Goal: Communication & Community: Ask a question

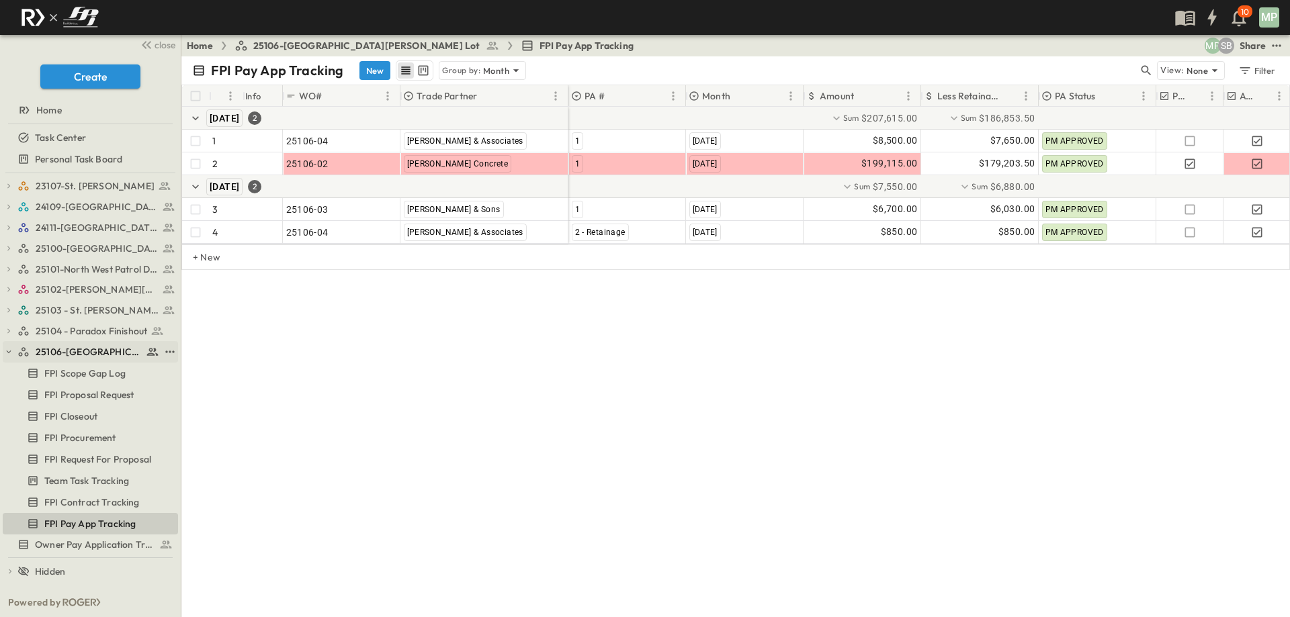
click at [11, 350] on icon "button" at bounding box center [8, 351] width 9 height 9
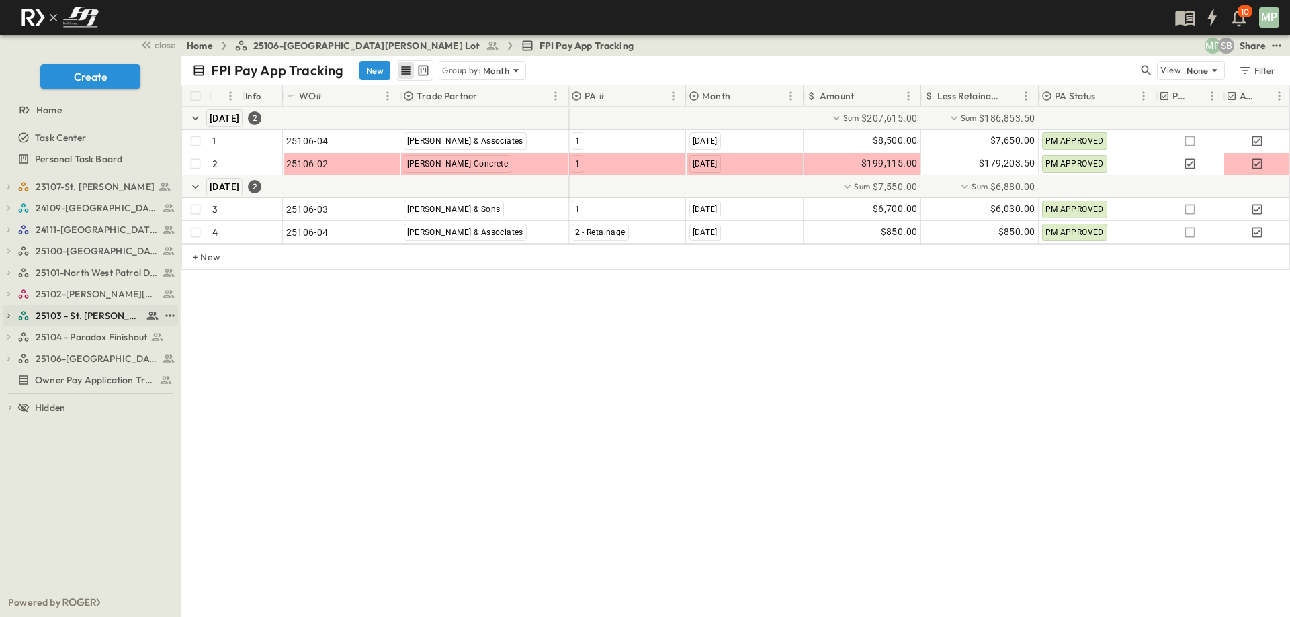
click at [9, 319] on icon "button" at bounding box center [8, 315] width 9 height 9
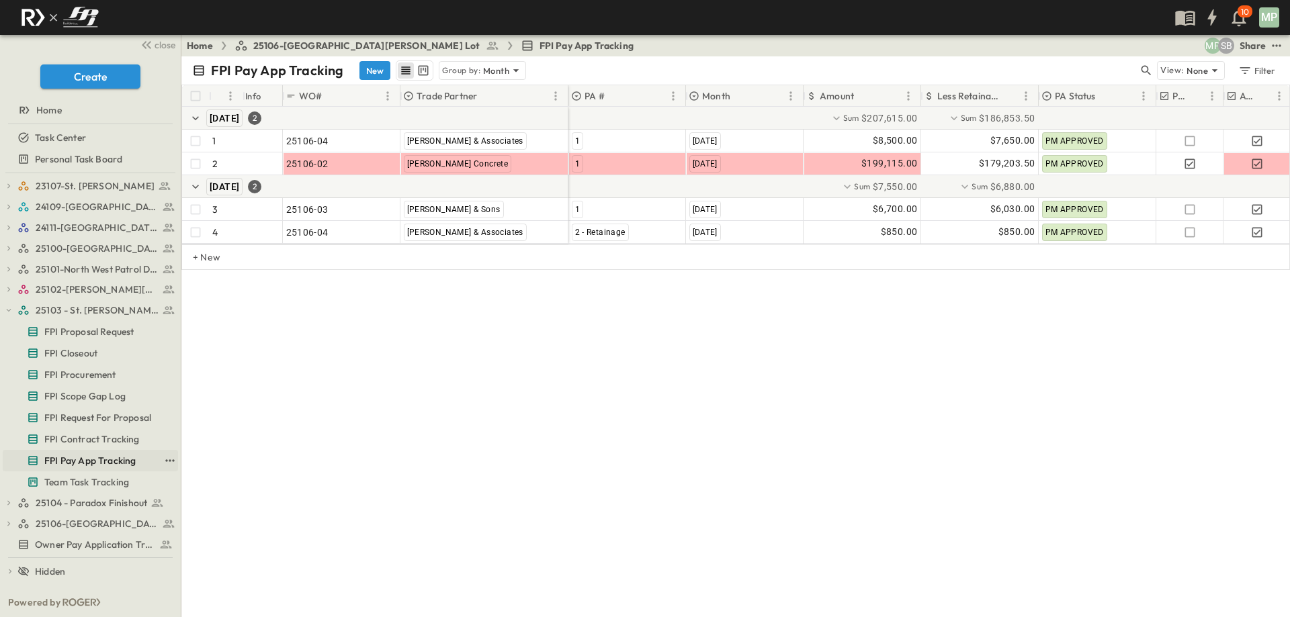
click at [64, 458] on span "FPI Pay App Tracking" at bounding box center [89, 460] width 91 height 13
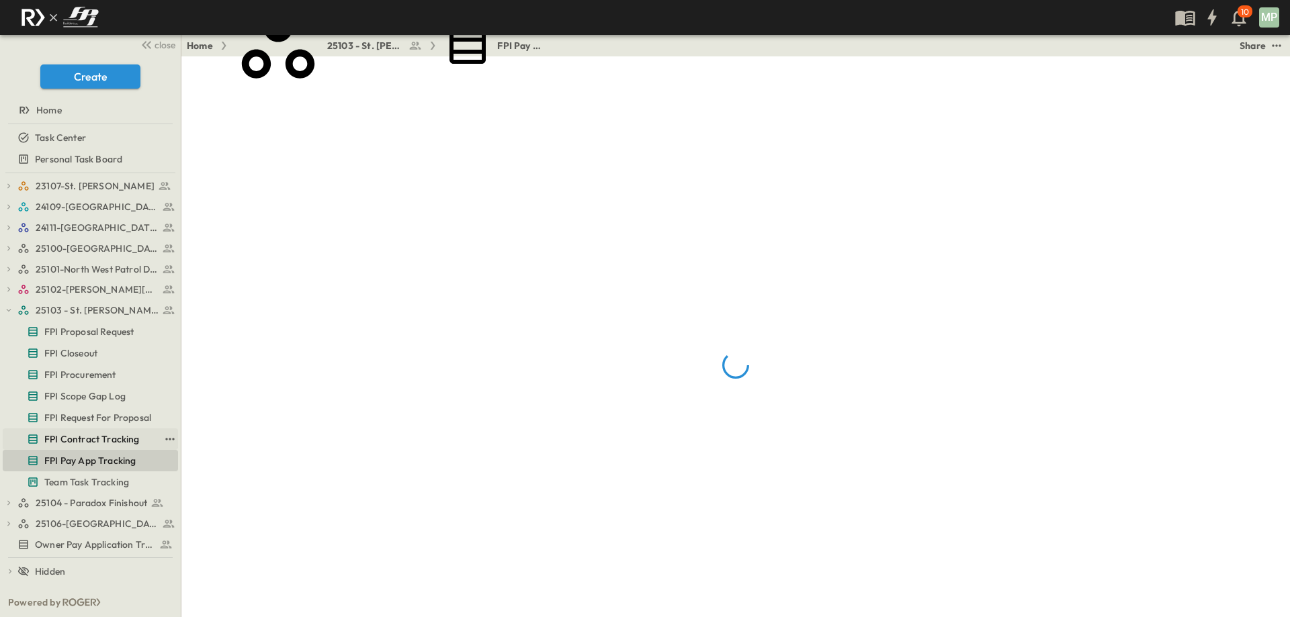
click at [77, 434] on span "FPI Contract Tracking" at bounding box center [91, 439] width 95 height 13
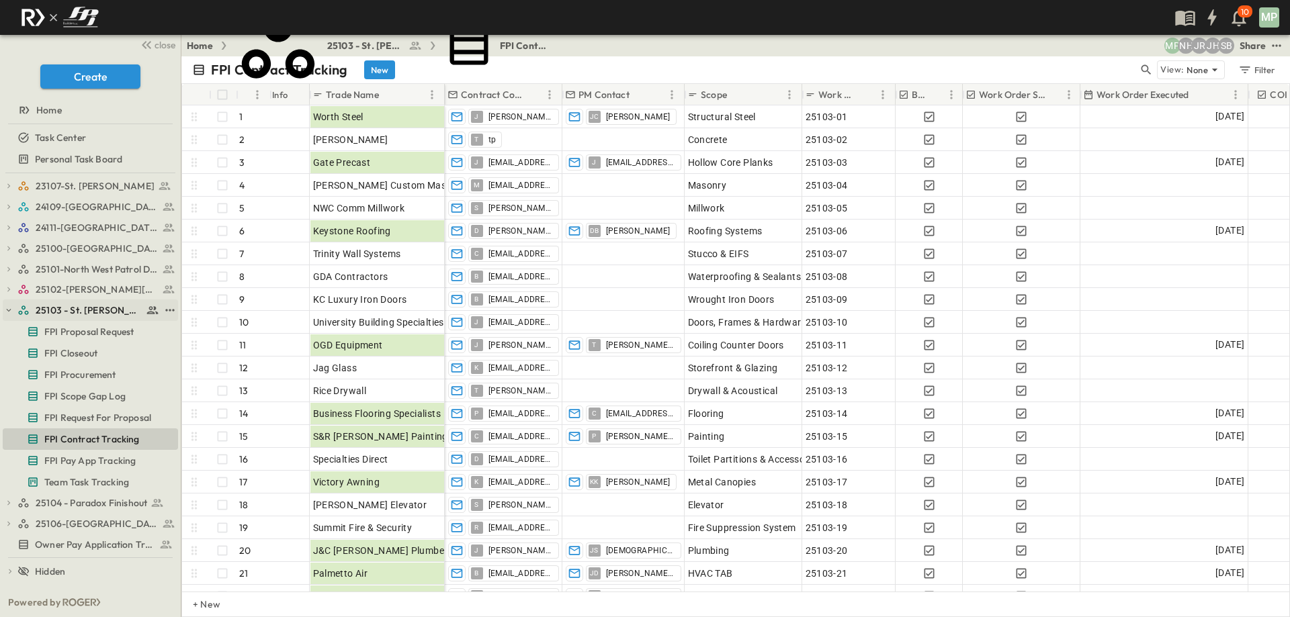
click at [10, 314] on icon "button" at bounding box center [8, 310] width 9 height 9
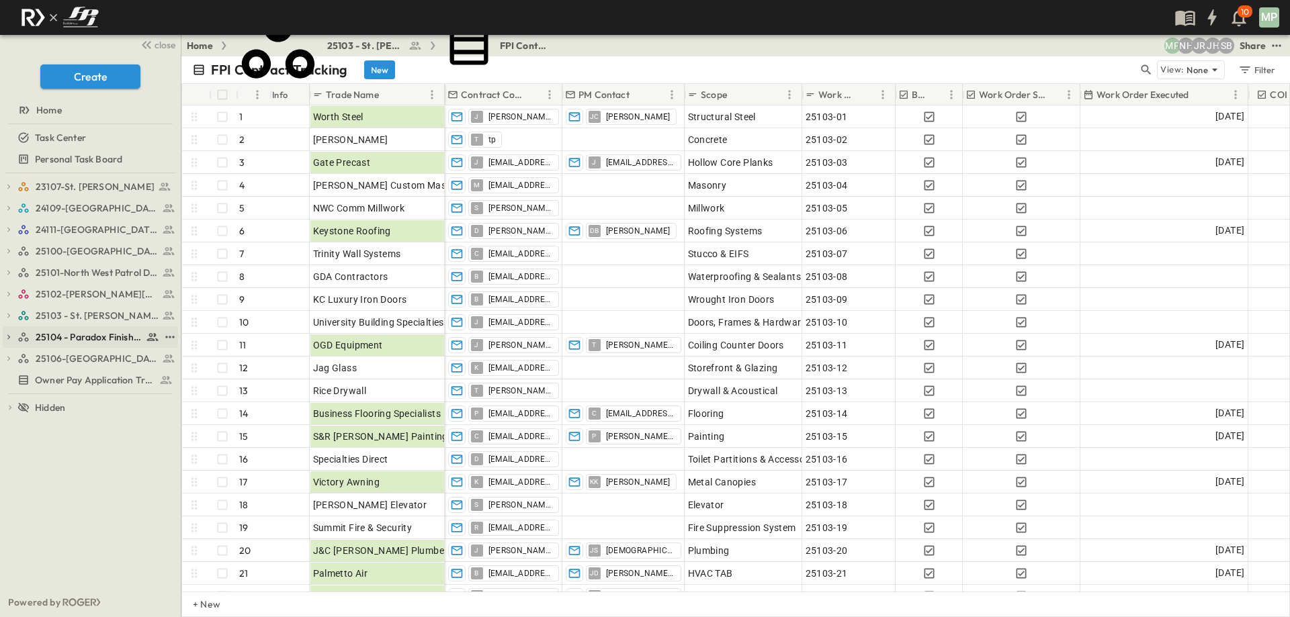
click at [9, 337] on icon "button" at bounding box center [8, 337] width 3 height 5
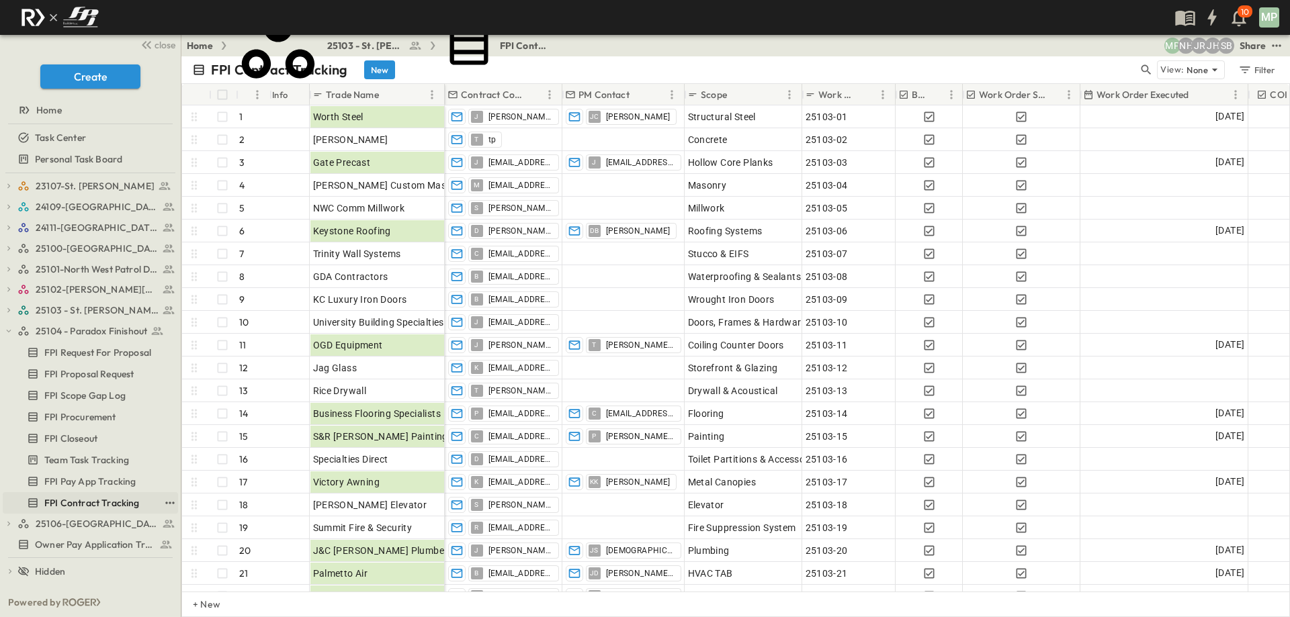
click at [81, 503] on span "FPI Contract Tracking" at bounding box center [91, 503] width 95 height 13
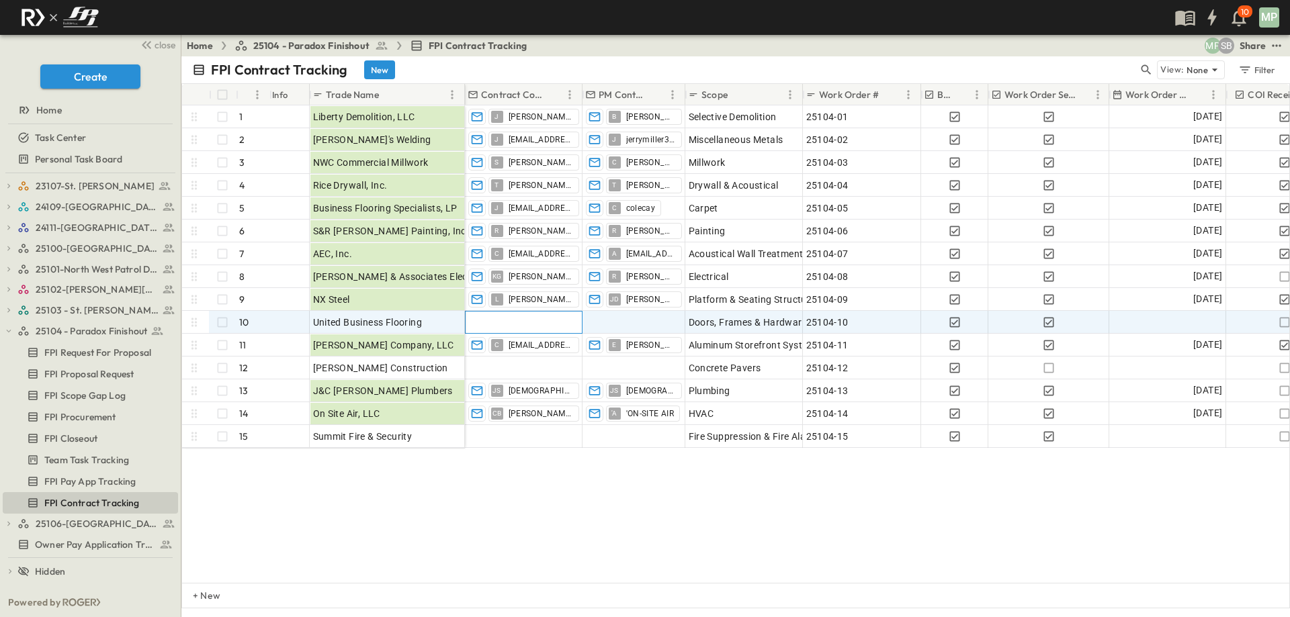
click at [531, 323] on div at bounding box center [524, 323] width 116 height 22
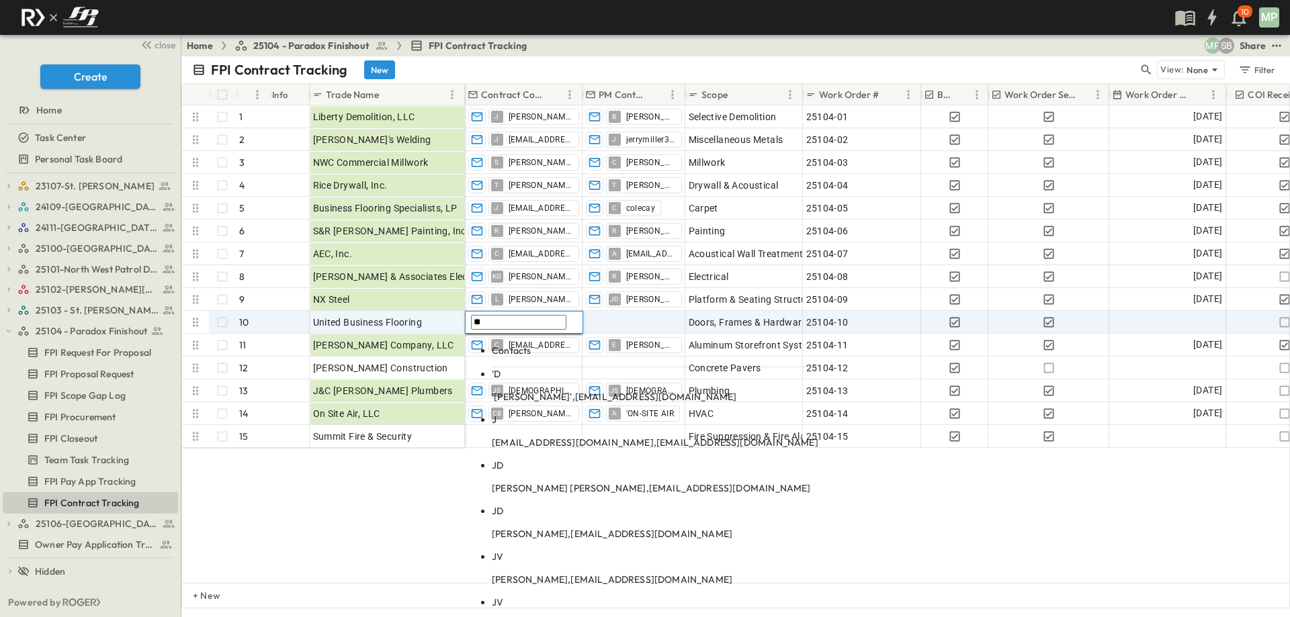
type input "**"
click at [606, 528] on span "[EMAIL_ADDRESS][DOMAIN_NAME]" at bounding box center [651, 534] width 162 height 12
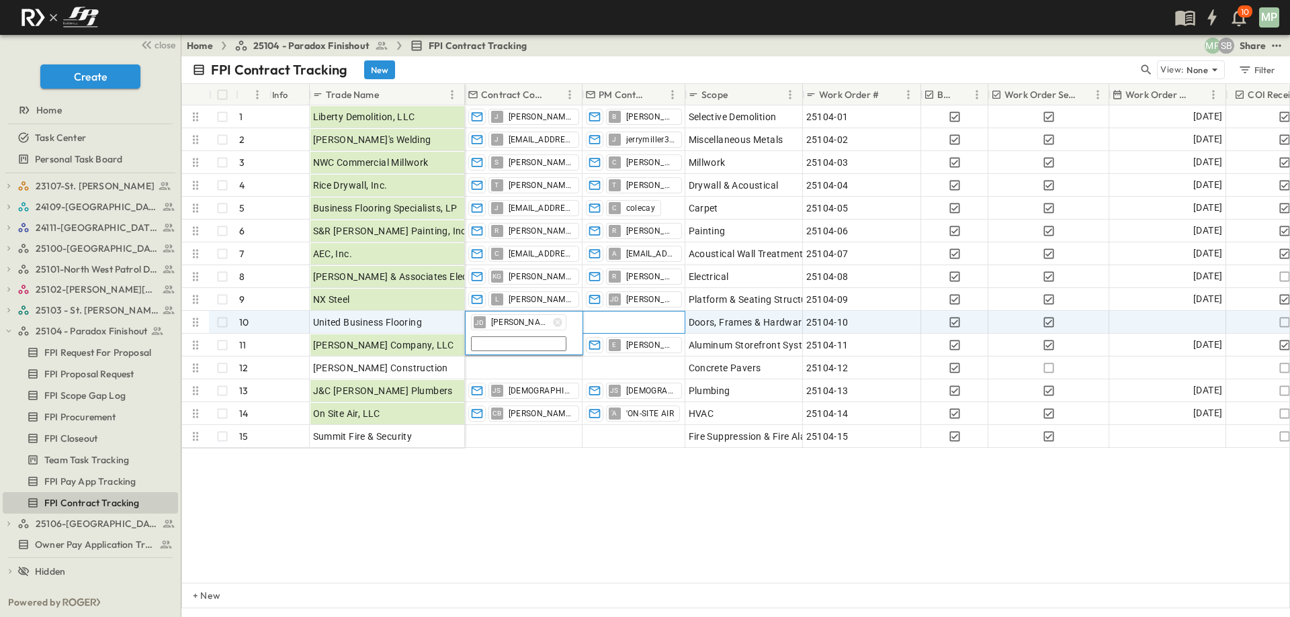
click at [613, 321] on div at bounding box center [633, 323] width 101 height 22
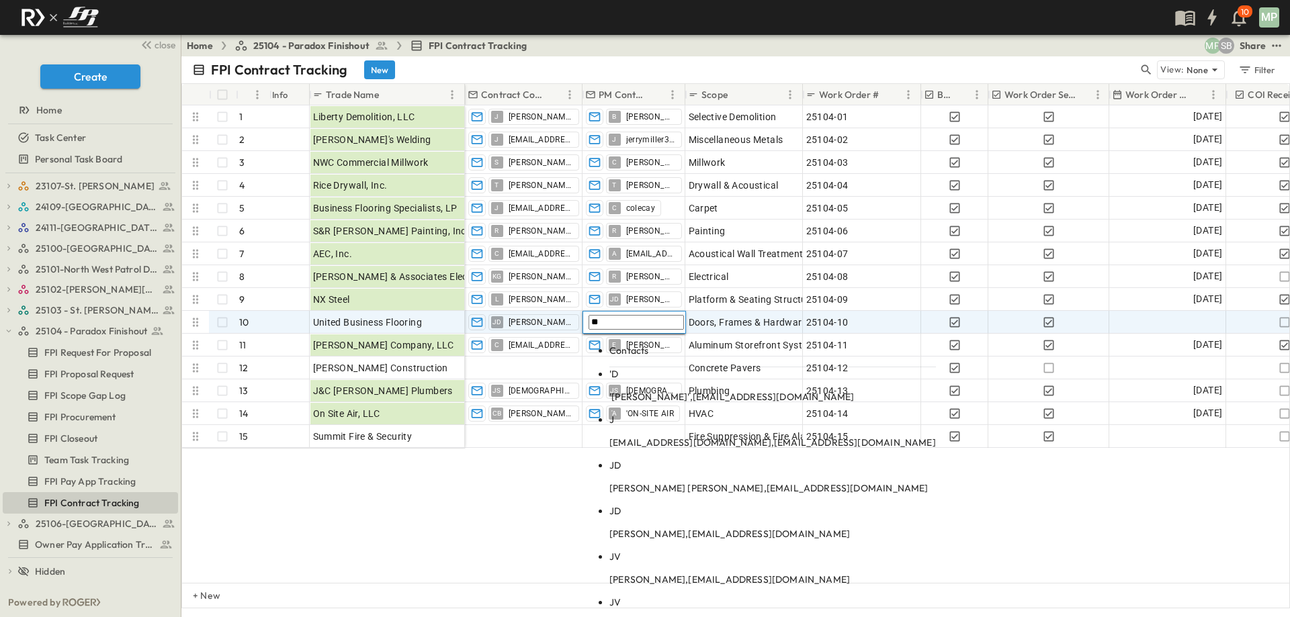
type input "**"
click at [712, 528] on span "[EMAIL_ADDRESS][DOMAIN_NAME]" at bounding box center [769, 534] width 162 height 12
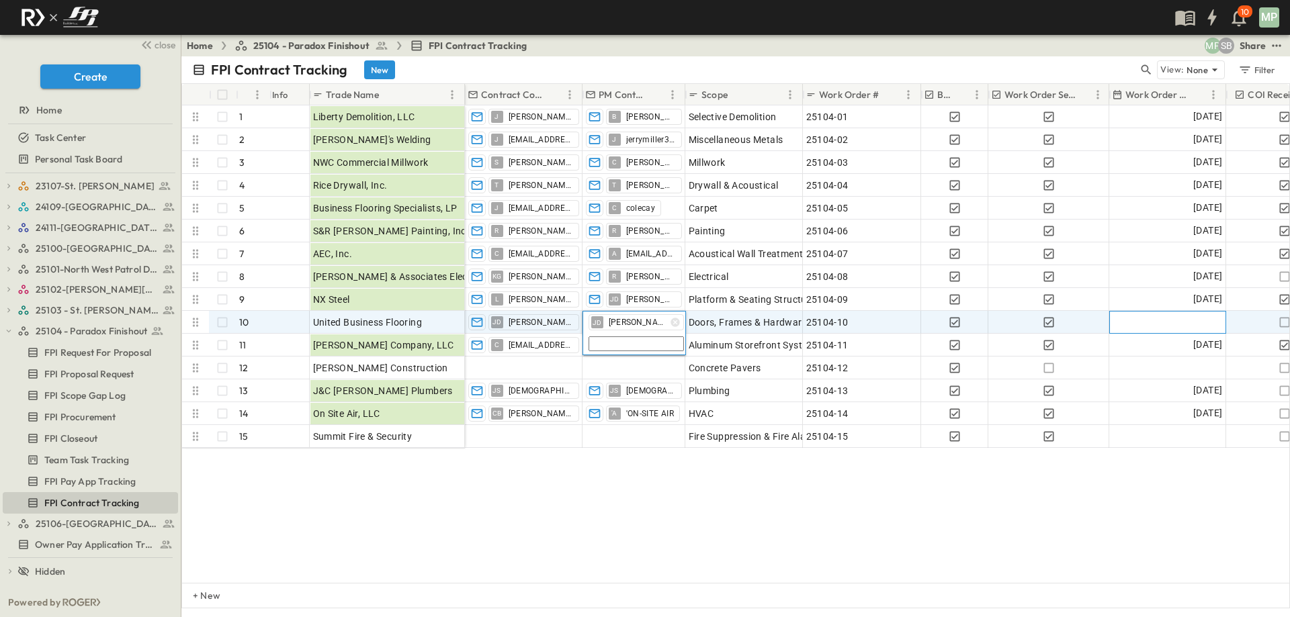
click at [1187, 318] on div at bounding box center [1168, 323] width 116 height 22
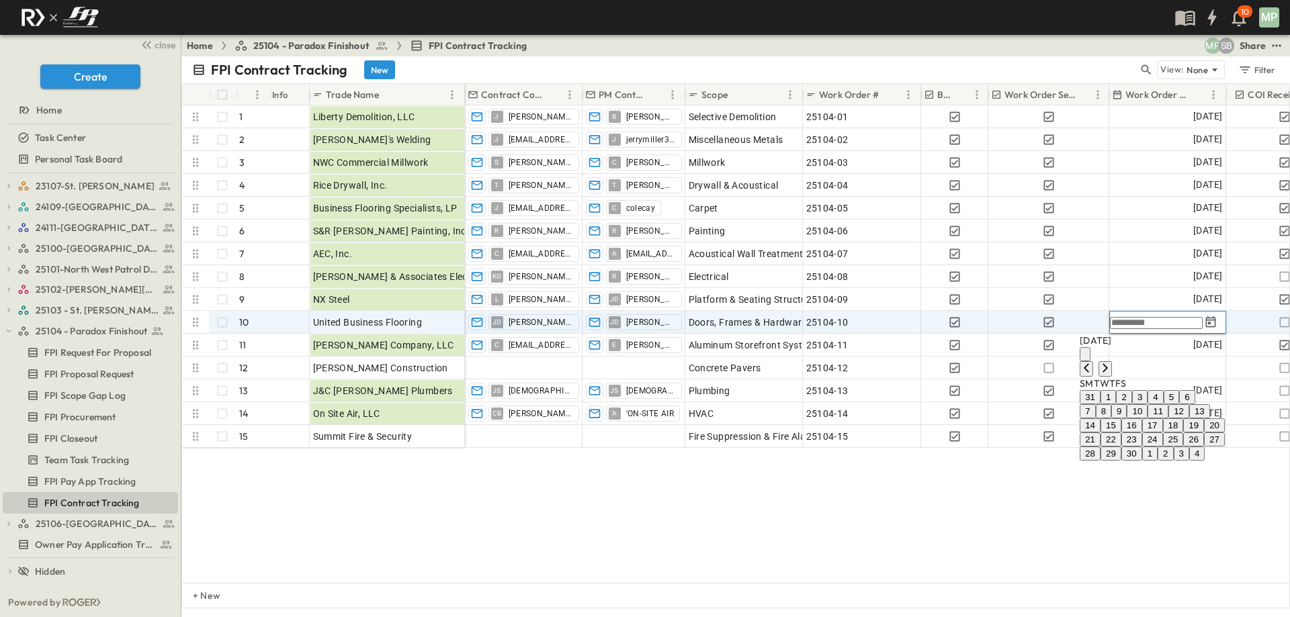
click at [1116, 402] on button "2" at bounding box center [1123, 397] width 15 height 14
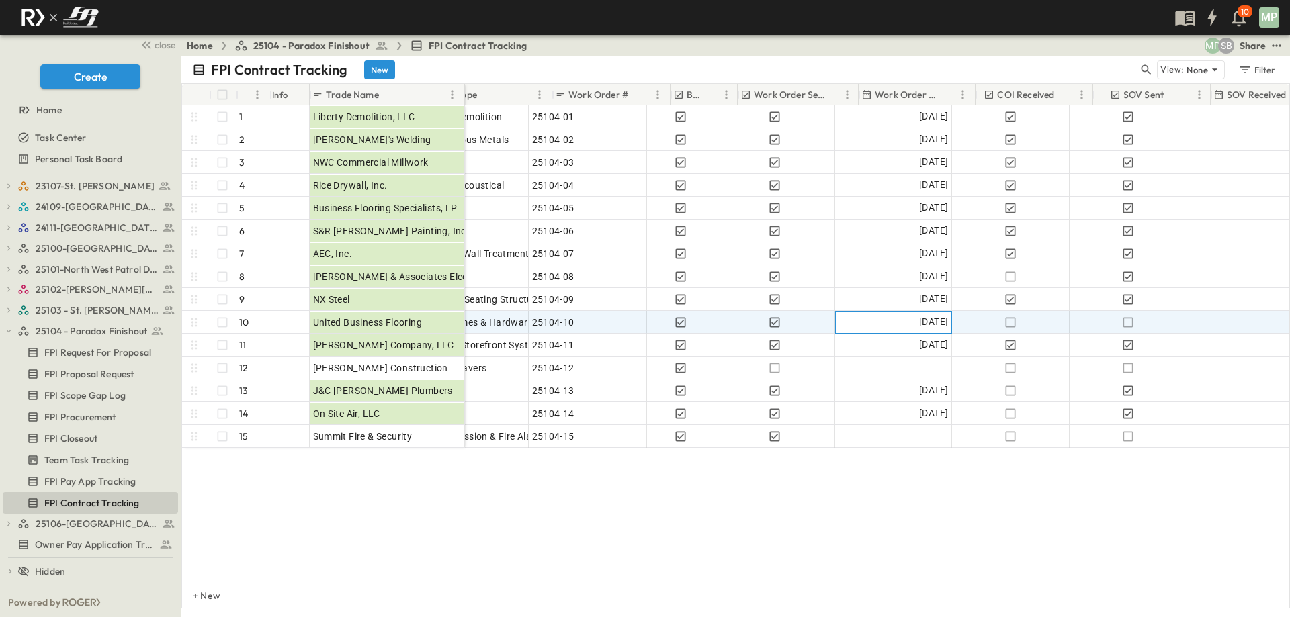
scroll to position [0, 275]
click at [1126, 323] on icon "button" at bounding box center [1126, 322] width 13 height 13
